Goal: Task Accomplishment & Management: Use online tool/utility

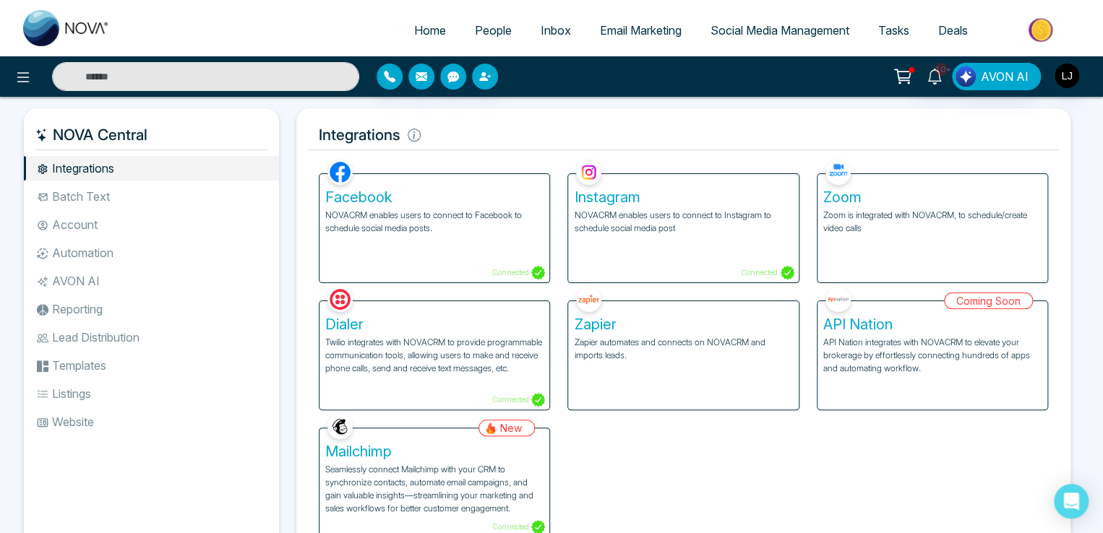
click at [935, 197] on h5 "Zoom" at bounding box center [932, 197] width 218 height 17
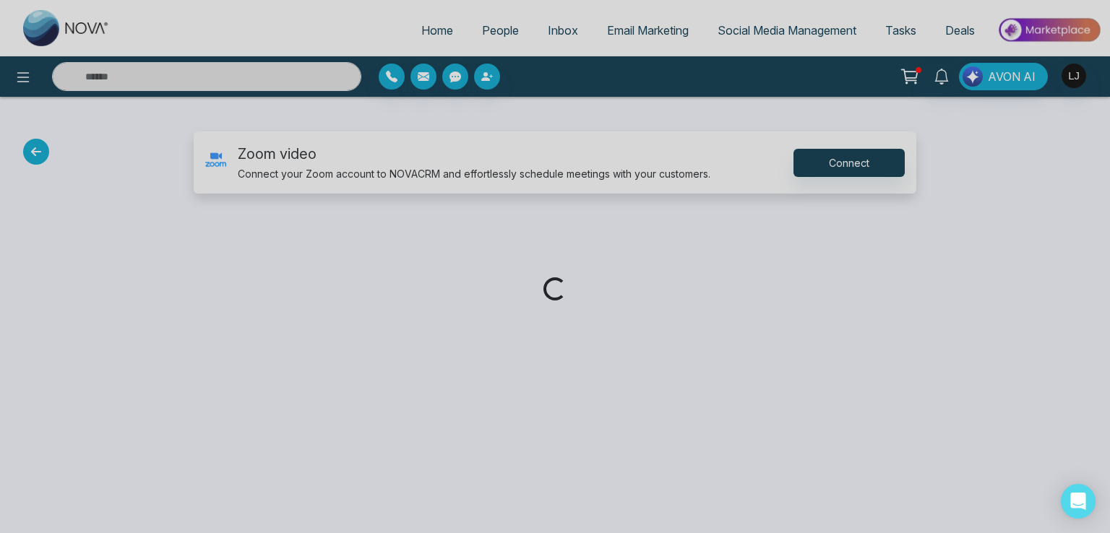
click at [846, 165] on div "Loading..." at bounding box center [555, 266] width 1110 height 533
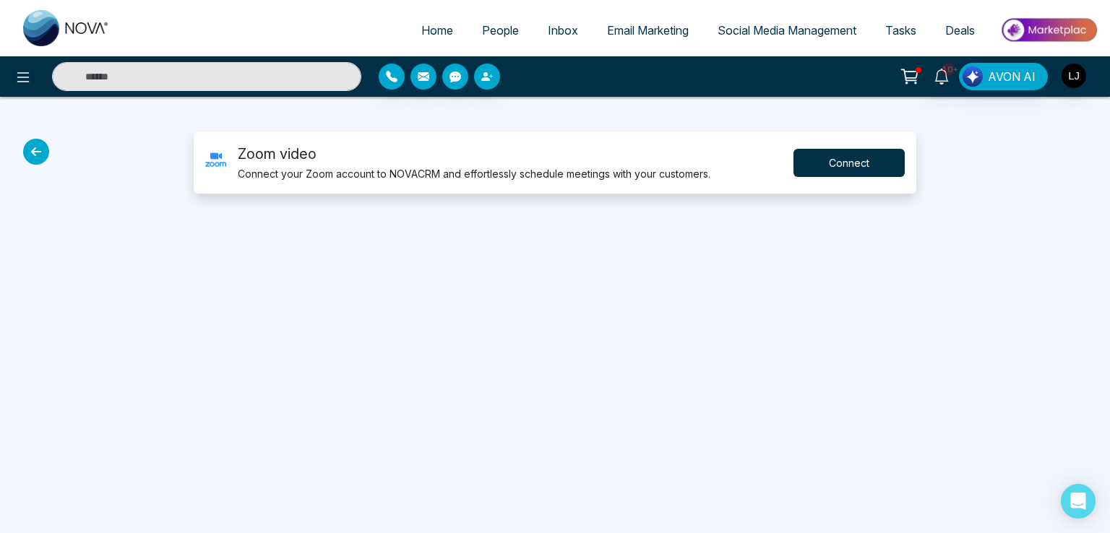
click at [846, 165] on button "Connect" at bounding box center [849, 163] width 111 height 28
click at [890, 25] on span "Tasks" at bounding box center [900, 30] width 31 height 14
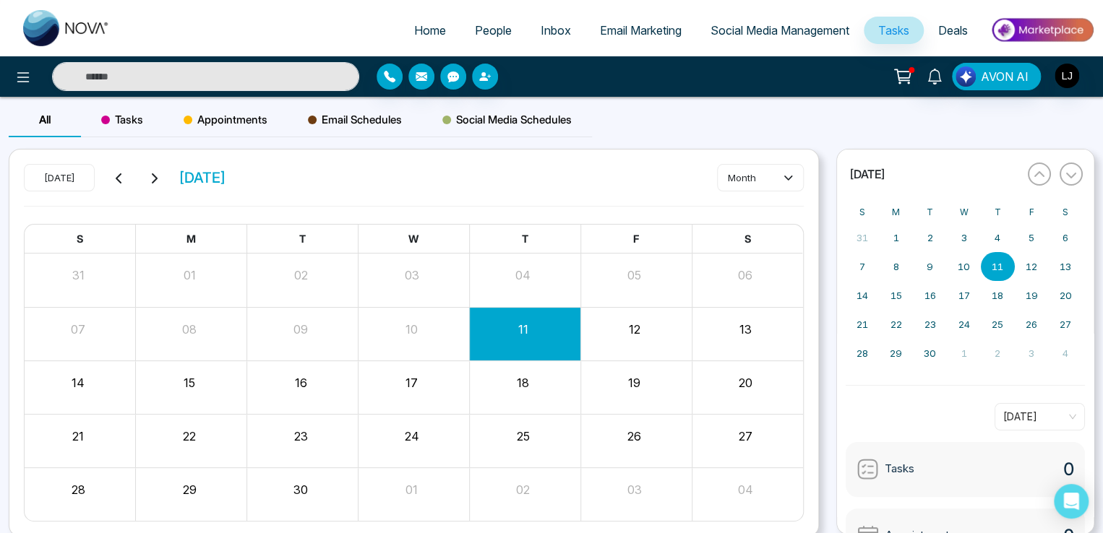
click at [149, 116] on div "Tasks" at bounding box center [122, 120] width 82 height 35
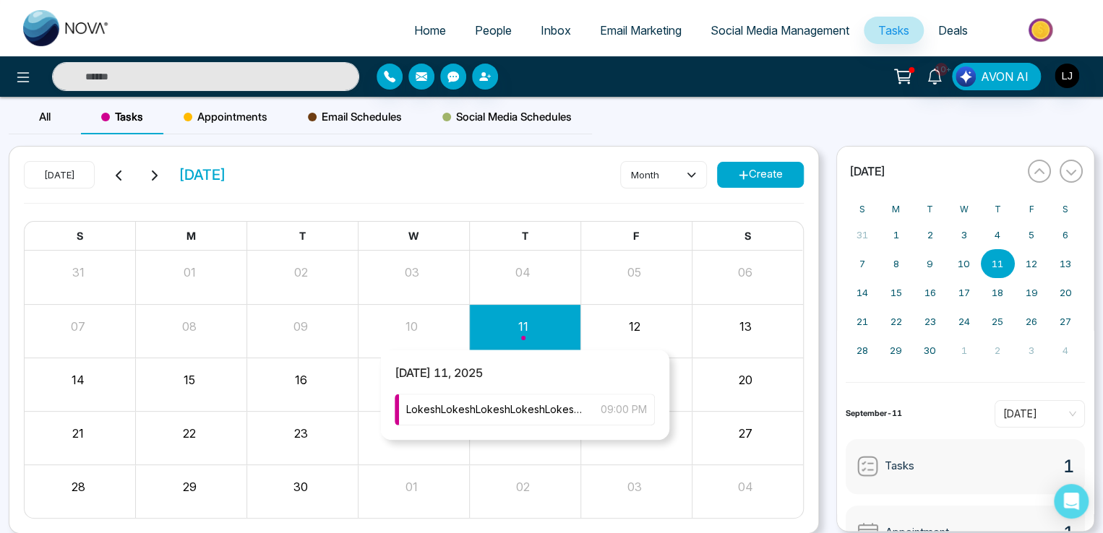
scroll to position [55, 0]
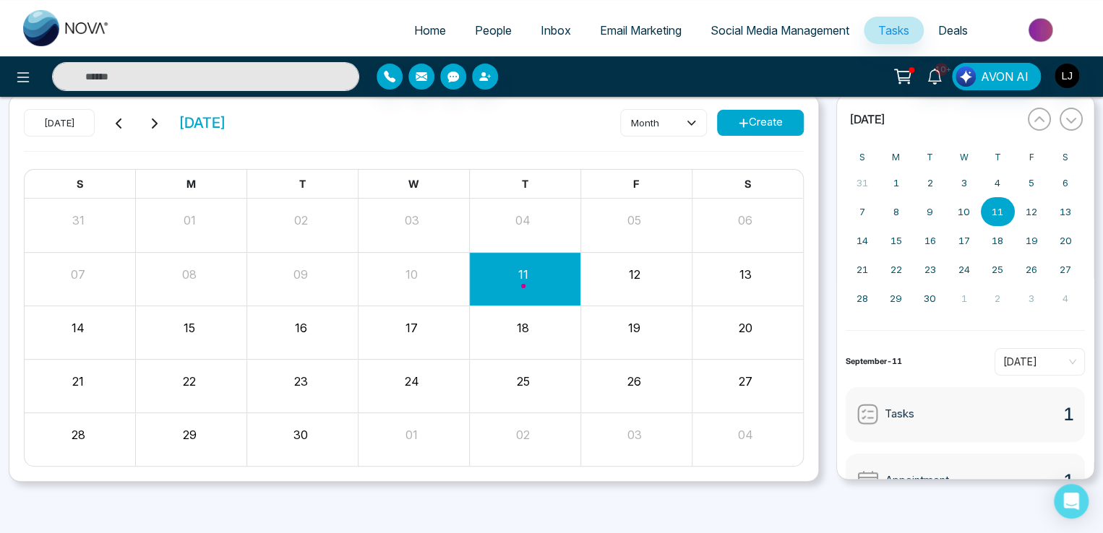
click at [434, 33] on span "Home" at bounding box center [430, 30] width 32 height 14
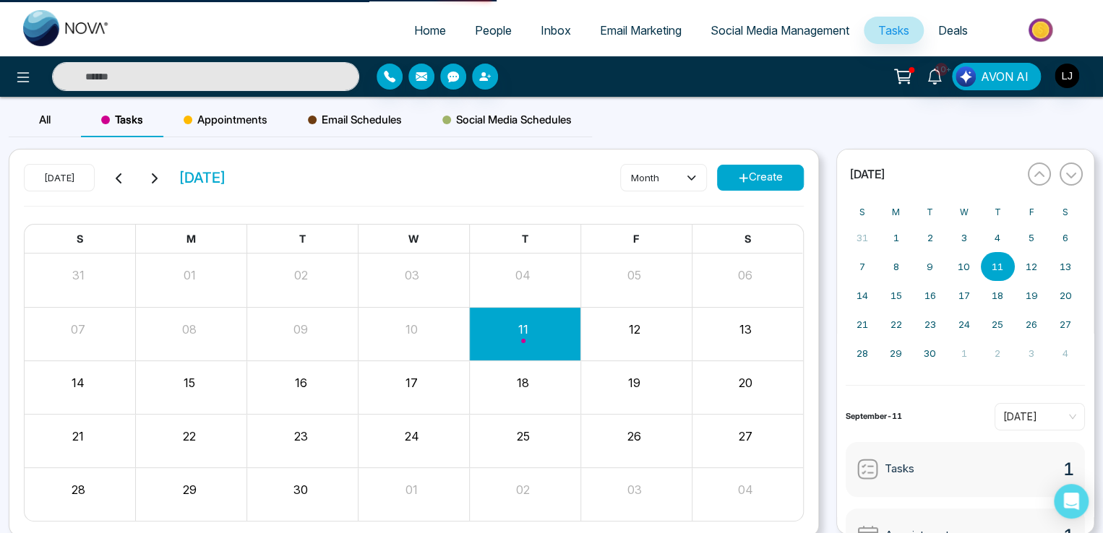
select select "*"
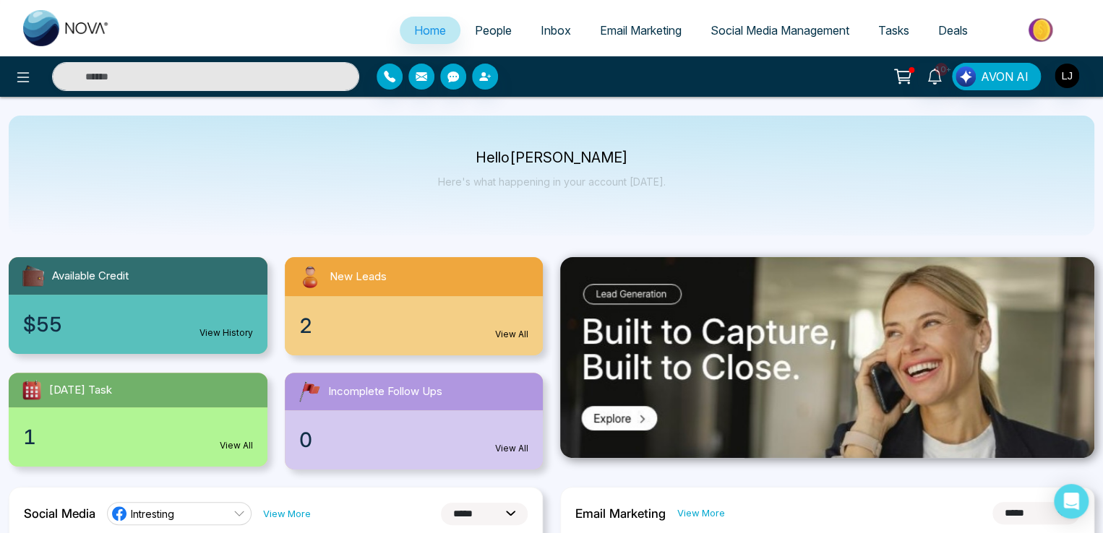
click at [484, 15] on ul "Home People Inbox Email Marketing Social Media Management Tasks Deals" at bounding box center [609, 32] width 970 height 40
click at [1060, 79] on img "button" at bounding box center [1067, 76] width 25 height 25
